Goal: Task Accomplishment & Management: Manage account settings

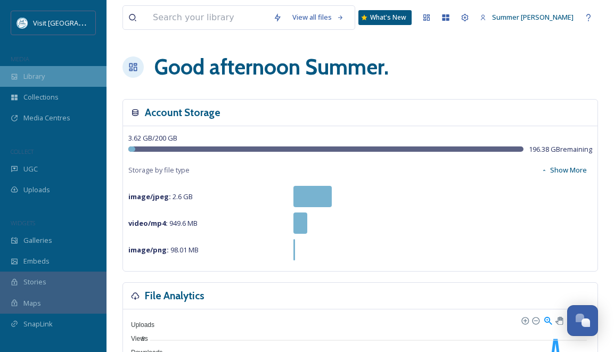
click at [29, 75] on span "Library" at bounding box center [33, 76] width 21 height 10
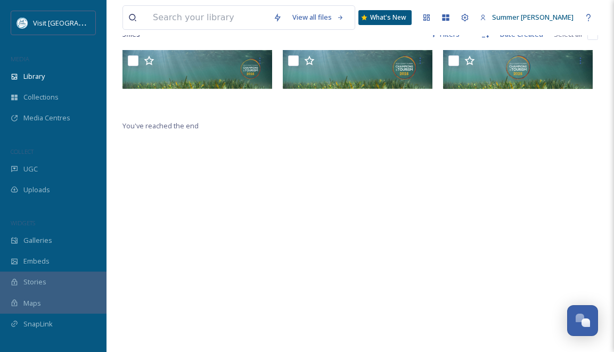
scroll to position [213, 0]
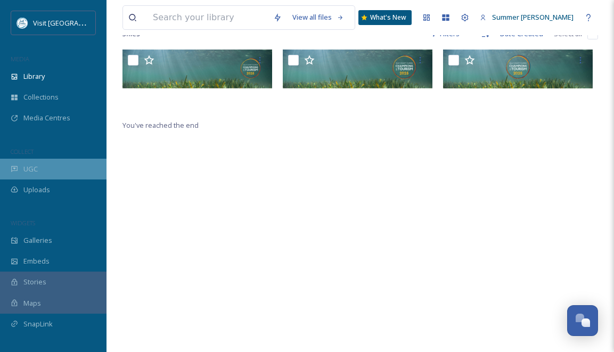
click at [58, 171] on div "UGC" at bounding box center [53, 169] width 107 height 21
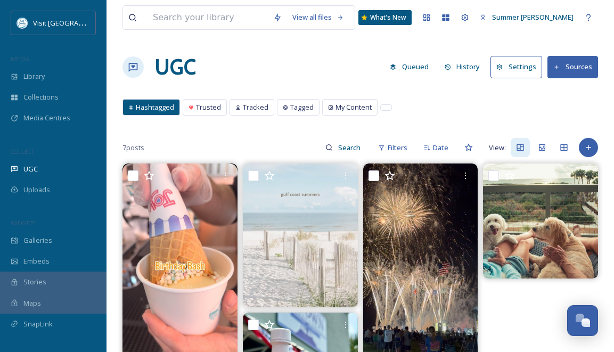
click at [526, 71] on button "Settings" at bounding box center [517, 67] width 52 height 22
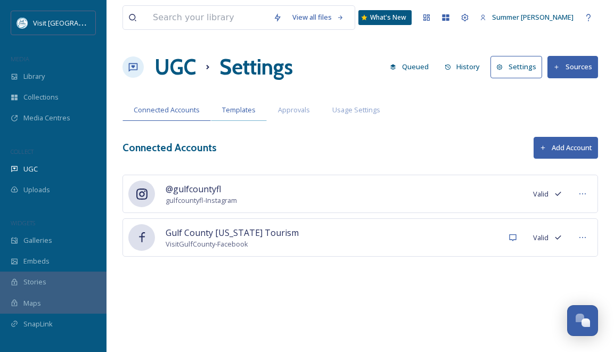
click at [238, 110] on span "Templates" at bounding box center [239, 110] width 34 height 10
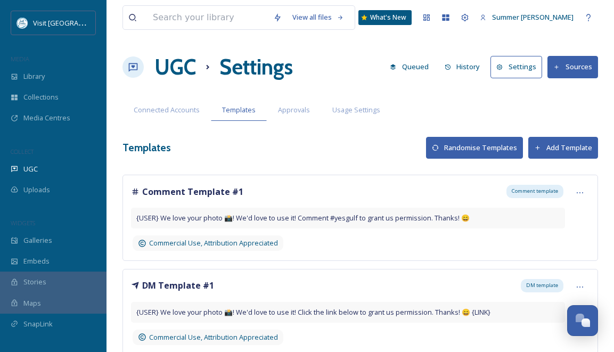
click at [515, 67] on button "Settings" at bounding box center [517, 67] width 52 height 22
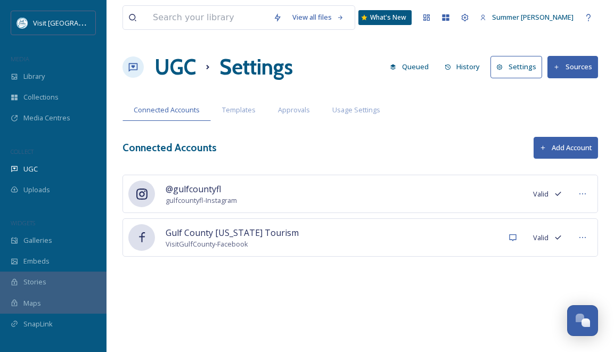
click at [420, 66] on button "Queued" at bounding box center [410, 66] width 50 height 21
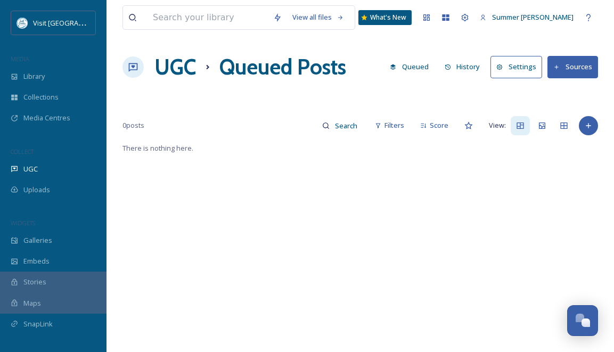
click at [503, 67] on icon at bounding box center [499, 67] width 7 height 7
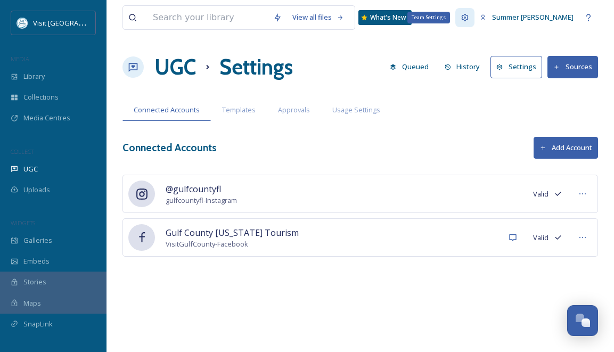
click at [469, 20] on icon at bounding box center [465, 17] width 9 height 9
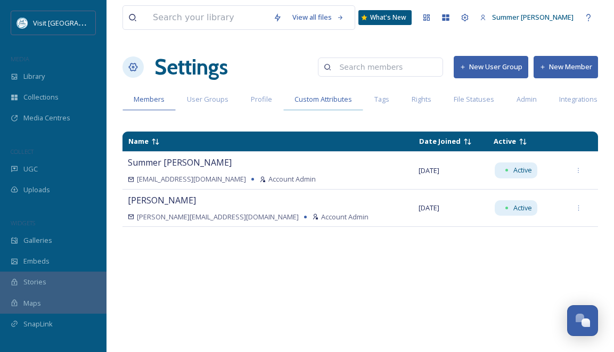
click at [304, 100] on span "Custom Attributes" at bounding box center [324, 99] width 58 height 10
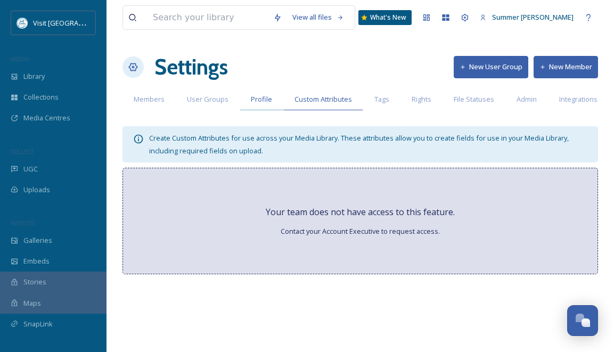
click at [257, 101] on span "Profile" at bounding box center [261, 99] width 21 height 10
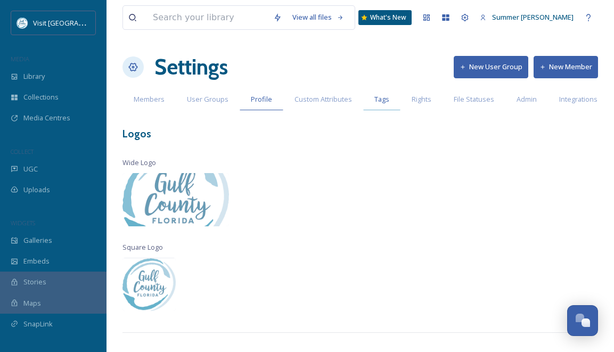
click at [378, 100] on span "Tags" at bounding box center [381, 99] width 15 height 10
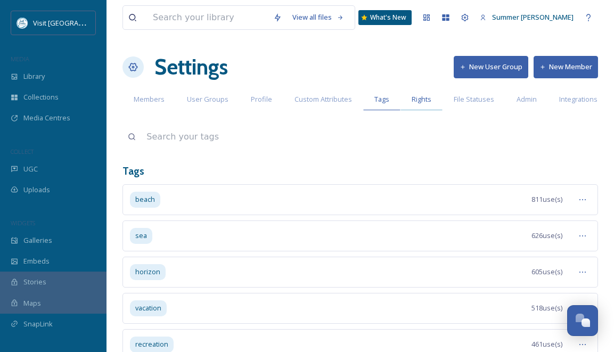
click at [420, 99] on span "Rights" at bounding box center [422, 99] width 20 height 10
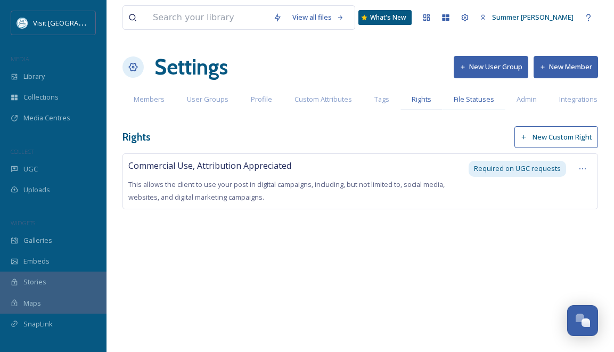
click at [460, 100] on span "File Statuses" at bounding box center [474, 99] width 40 height 10
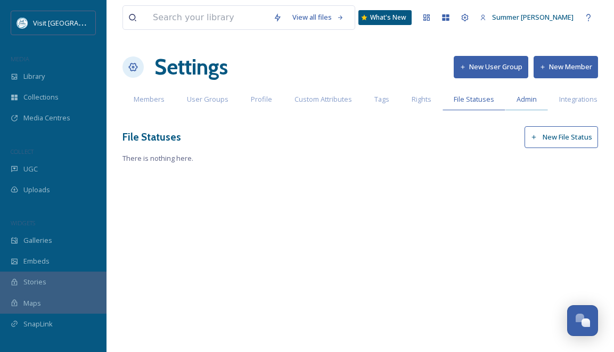
click at [522, 97] on span "Admin" at bounding box center [527, 99] width 20 height 10
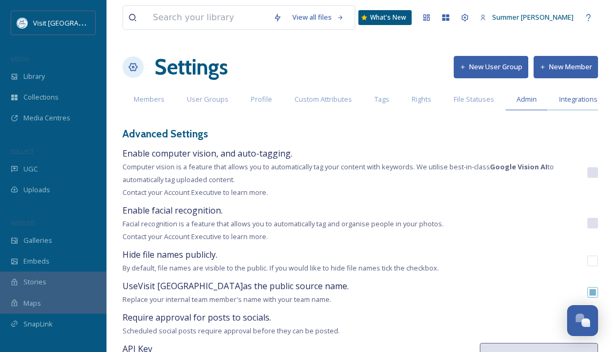
click at [571, 101] on span "Integrations" at bounding box center [578, 99] width 38 height 10
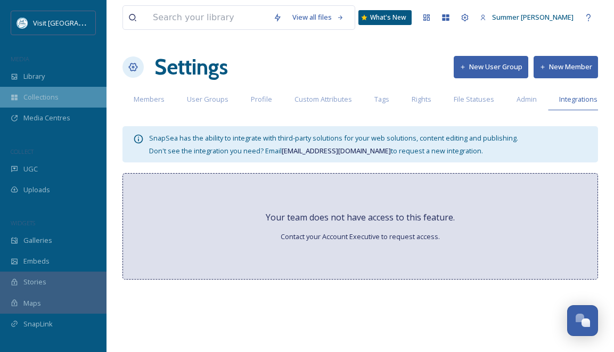
click at [45, 99] on span "Collections" at bounding box center [40, 97] width 35 height 10
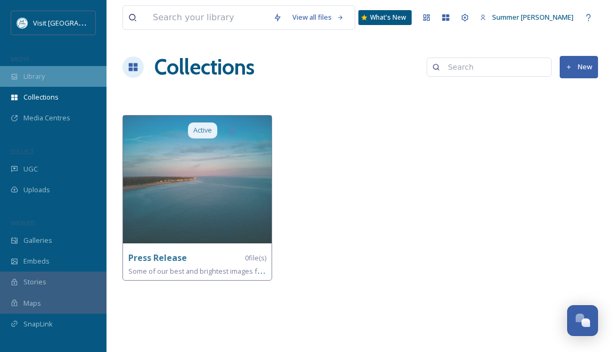
click at [42, 76] on span "Library" at bounding box center [33, 76] width 21 height 10
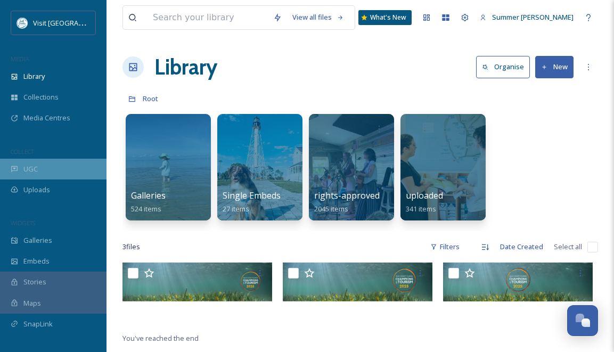
click at [28, 166] on span "UGC" at bounding box center [30, 169] width 14 height 10
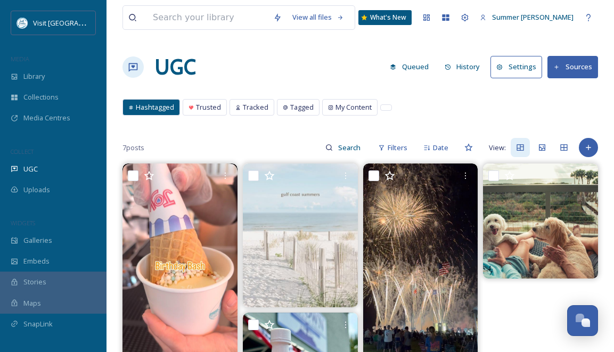
click at [150, 106] on span "Hashtagged" at bounding box center [155, 107] width 38 height 10
click at [503, 67] on icon at bounding box center [500, 67] width 6 height 6
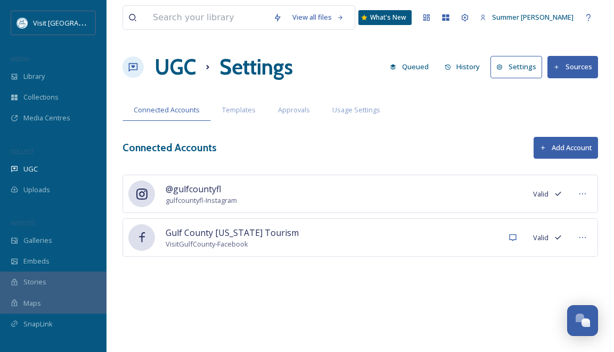
click at [575, 71] on button "Sources" at bounding box center [572, 67] width 51 height 22
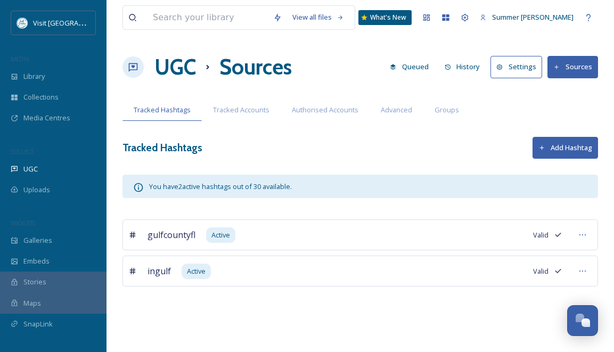
click at [556, 144] on button "Add Hashtag" at bounding box center [566, 148] width 66 height 22
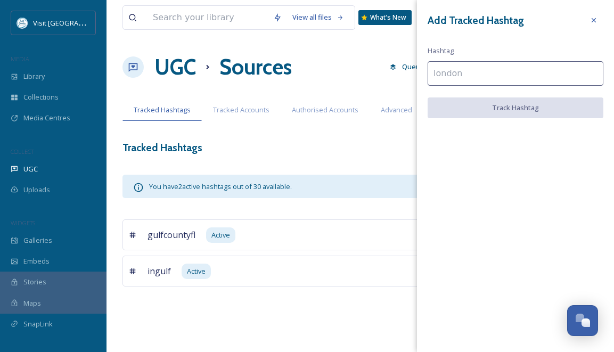
click at [449, 71] on input at bounding box center [516, 73] width 176 height 24
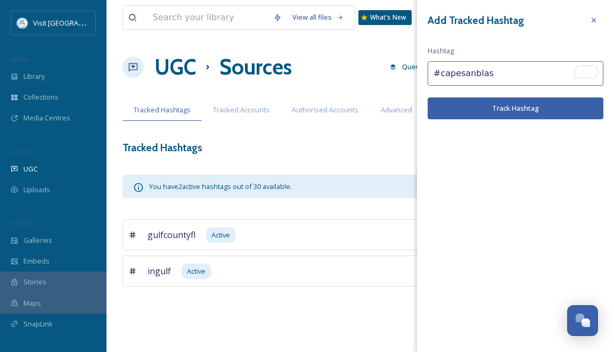
type input "#capesanblas"
click at [513, 102] on button "Track Hashtag" at bounding box center [516, 108] width 176 height 22
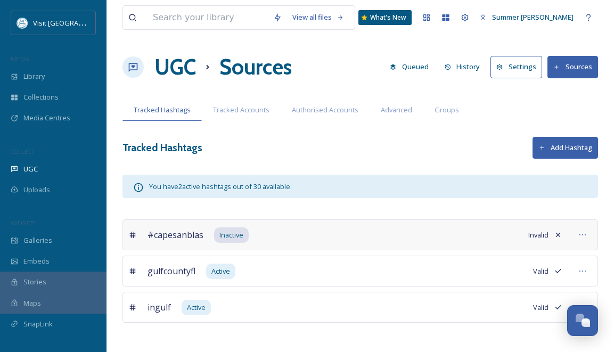
click at [586, 69] on button "Sources" at bounding box center [572, 67] width 51 height 22
click at [557, 146] on button "Add Hashtag" at bounding box center [566, 148] width 66 height 22
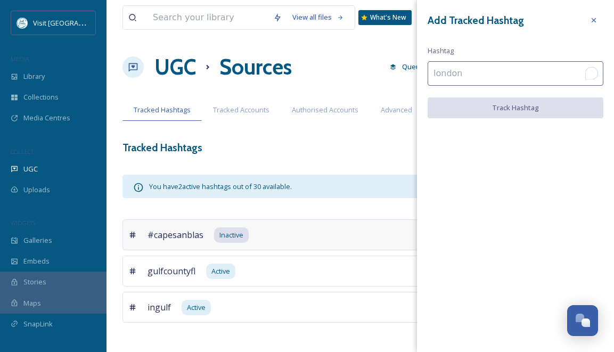
click at [475, 77] on input "To enrich screen reader interactions, please activate Accessibility in Grammarl…" at bounding box center [516, 73] width 176 height 24
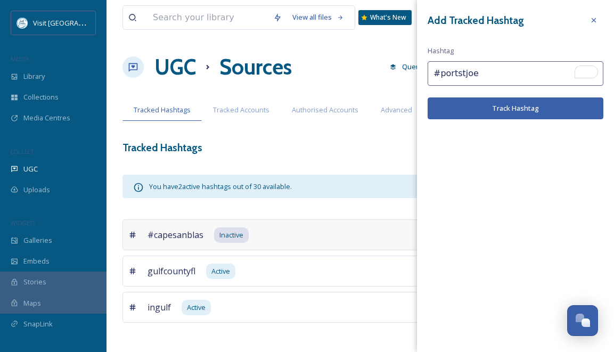
type input "#portstjoe"
click at [498, 105] on button "Track Hashtag" at bounding box center [516, 108] width 176 height 22
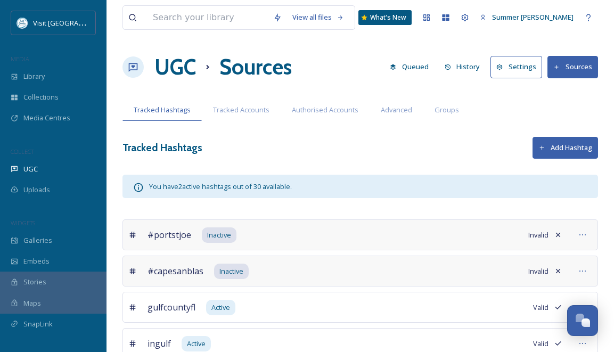
click at [343, 236] on div "#portstjoe Inactive Invalid" at bounding box center [360, 234] width 476 height 31
click at [558, 234] on icon at bounding box center [558, 235] width 4 height 4
click at [555, 233] on icon at bounding box center [558, 235] width 9 height 9
click at [561, 235] on icon at bounding box center [558, 235] width 9 height 9
click at [587, 237] on div at bounding box center [582, 234] width 19 height 19
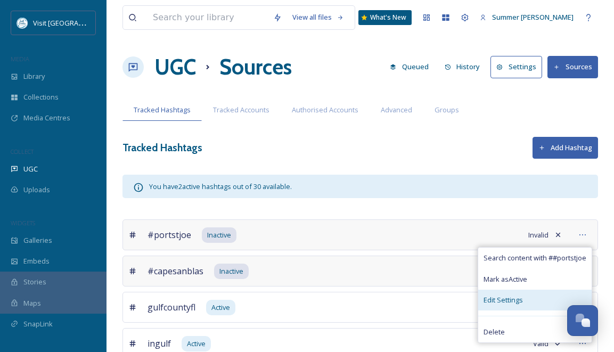
click at [511, 300] on span "Edit Settings" at bounding box center [503, 300] width 39 height 10
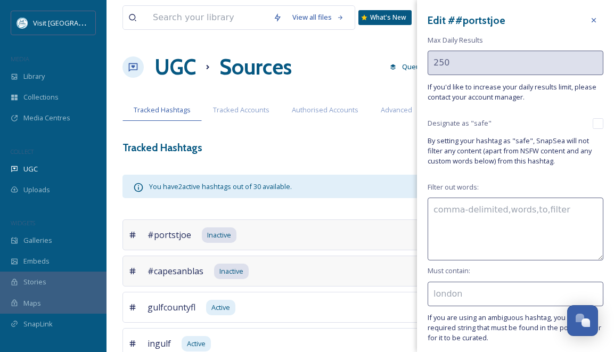
click at [454, 19] on h3 "Edit # #portstjoe" at bounding box center [467, 20] width 78 height 15
click at [455, 7] on div "Edit # #portstjoe Max Daily Results 250 If you'd like to increase your daily re…" at bounding box center [515, 196] width 197 height 392
click at [455, 17] on h3 "Edit # #portstjoe" at bounding box center [467, 20] width 78 height 15
click at [594, 19] on icon at bounding box center [594, 20] width 4 height 4
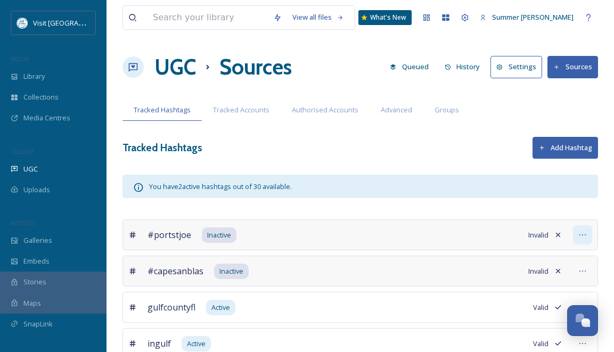
click at [585, 236] on icon at bounding box center [582, 235] width 9 height 9
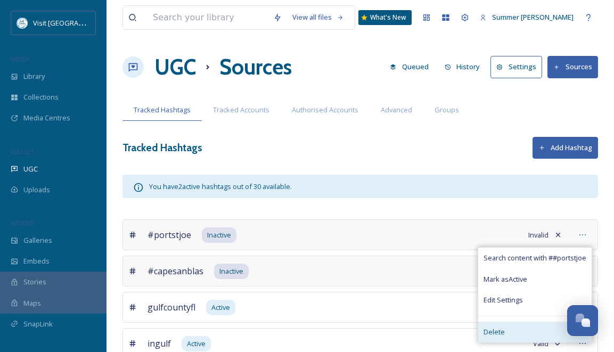
click at [489, 332] on span "Delete" at bounding box center [494, 332] width 21 height 10
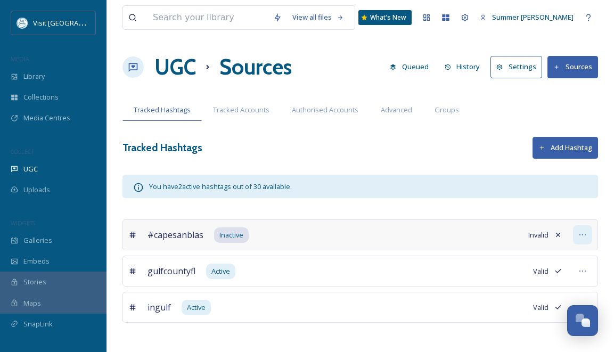
click at [584, 235] on icon at bounding box center [582, 235] width 9 height 9
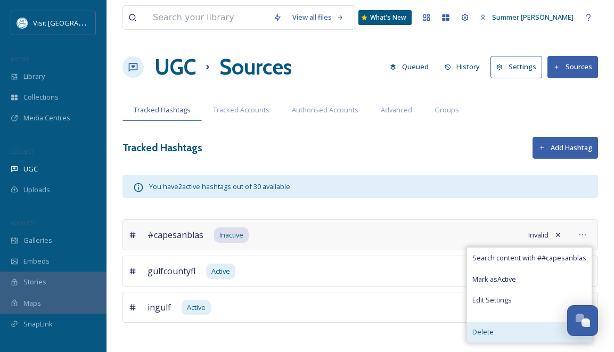
click at [482, 331] on span "Delete" at bounding box center [482, 332] width 21 height 10
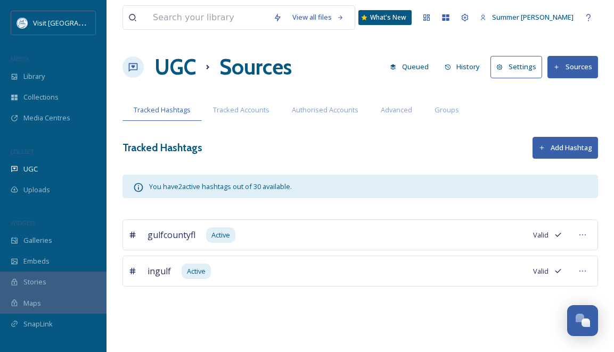
click at [575, 143] on button "Add Hashtag" at bounding box center [566, 148] width 66 height 22
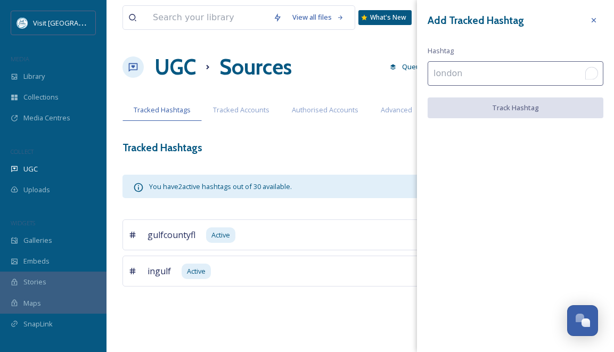
click at [488, 69] on input "To enrich screen reader interactions, please activate Accessibility in Grammarl…" at bounding box center [516, 73] width 176 height 24
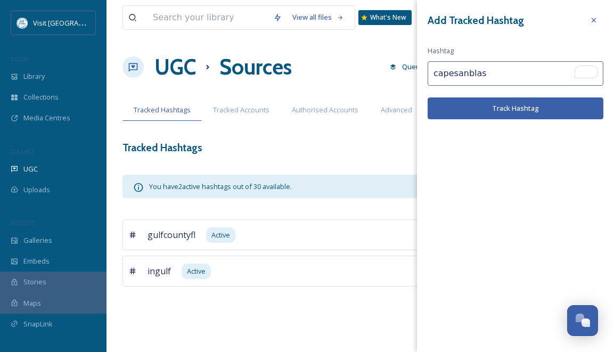
type input "capesanblas"
click at [518, 107] on button "Track Hashtag" at bounding box center [516, 108] width 176 height 22
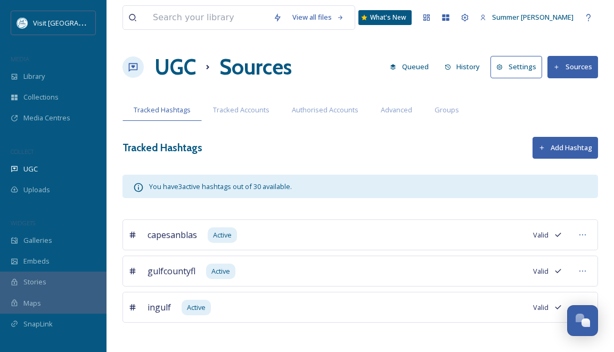
click at [549, 146] on button "Add Hashtag" at bounding box center [566, 148] width 66 height 22
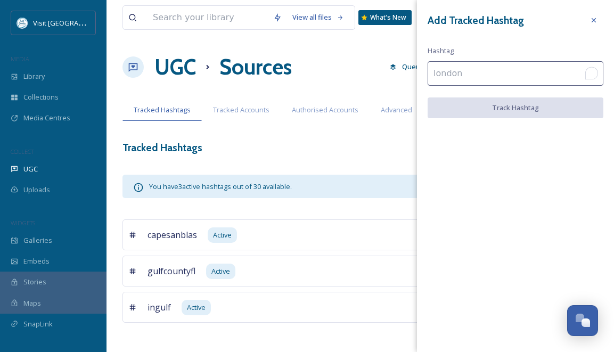
click at [496, 76] on input "To enrich screen reader interactions, please activate Accessibility in Grammarl…" at bounding box center [516, 73] width 176 height 24
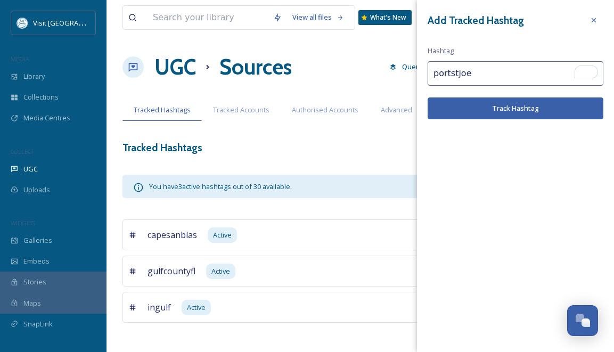
type input "portstjoe"
click at [516, 108] on button "Track Hashtag" at bounding box center [516, 108] width 176 height 22
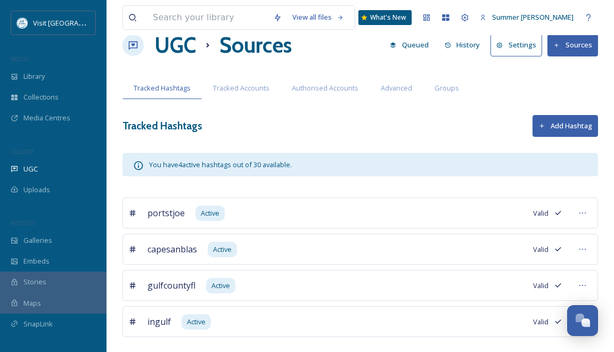
scroll to position [38, 0]
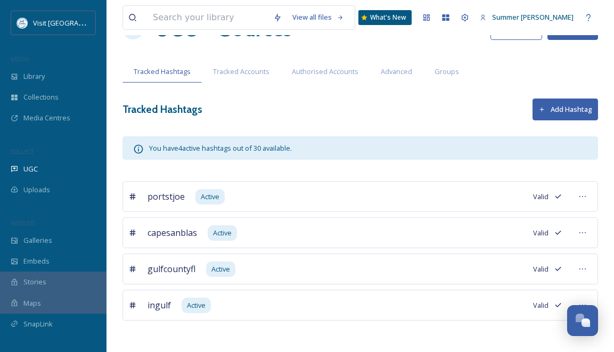
click at [559, 108] on button "Add Hashtag" at bounding box center [566, 110] width 66 height 22
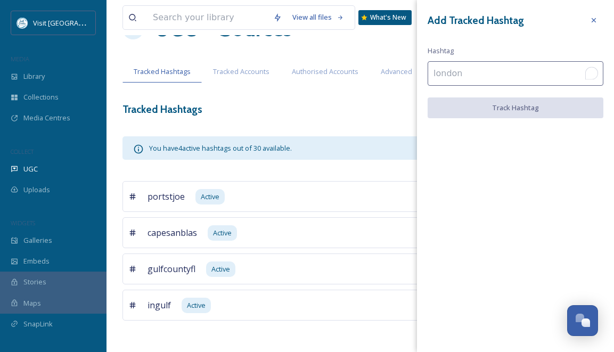
click at [496, 77] on input "To enrich screen reader interactions, please activate Accessibility in Grammarl…" at bounding box center [516, 73] width 176 height 24
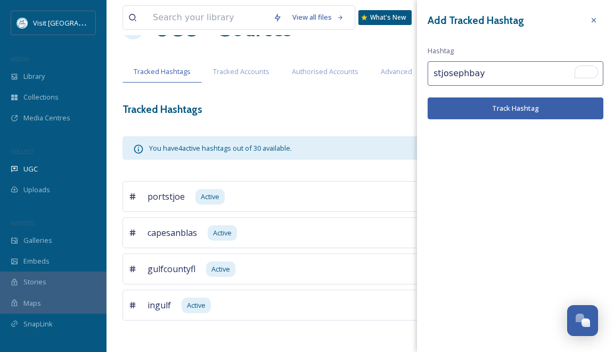
type input "stjosephbay"
click at [497, 105] on button "Track Hashtag" at bounding box center [516, 108] width 176 height 22
